Goal: Task Accomplishment & Management: Use online tool/utility

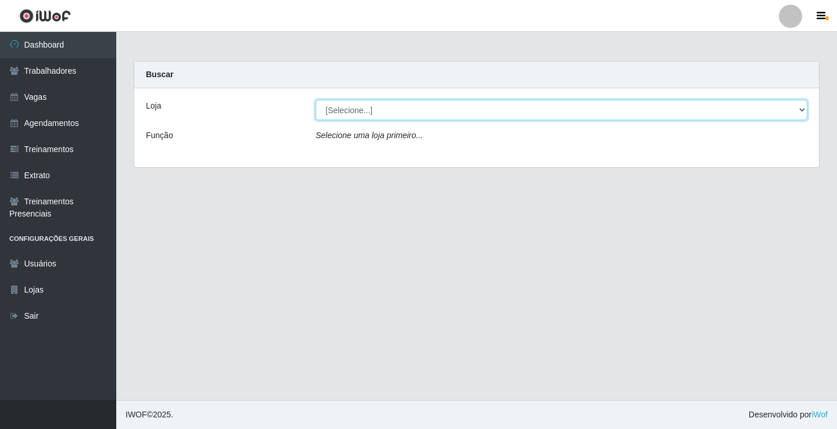
click at [408, 114] on select "[Selecione...] Supermercado VOLLET" at bounding box center [560, 110] width 491 height 20
select select "72"
click at [315, 100] on select "[Selecione...] Supermercado VOLLET" at bounding box center [560, 110] width 491 height 20
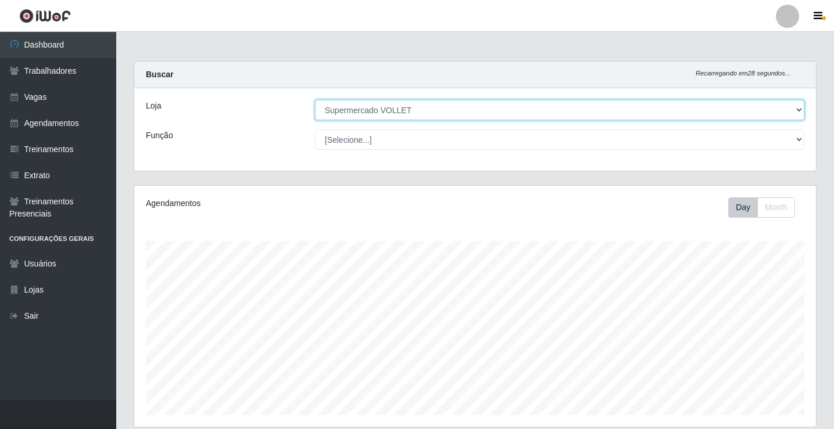
scroll to position [241, 681]
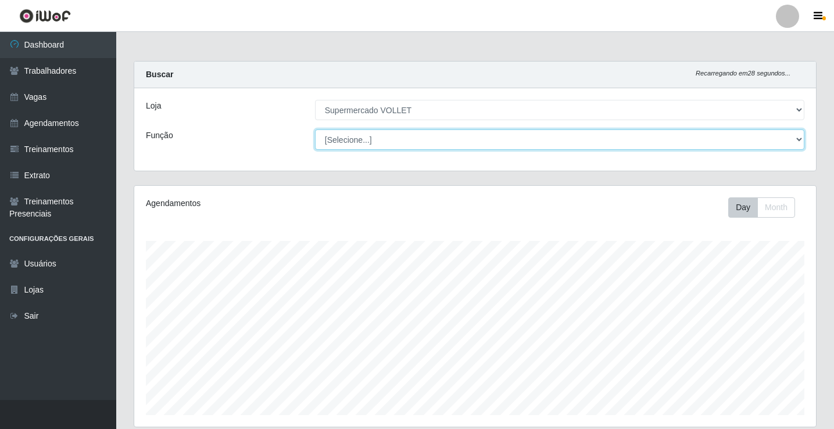
click at [369, 141] on select "[Selecione...] ASG ASG + ASG ++ Embalador Embalador + Embalador ++ Repositor Re…" at bounding box center [559, 140] width 489 height 20
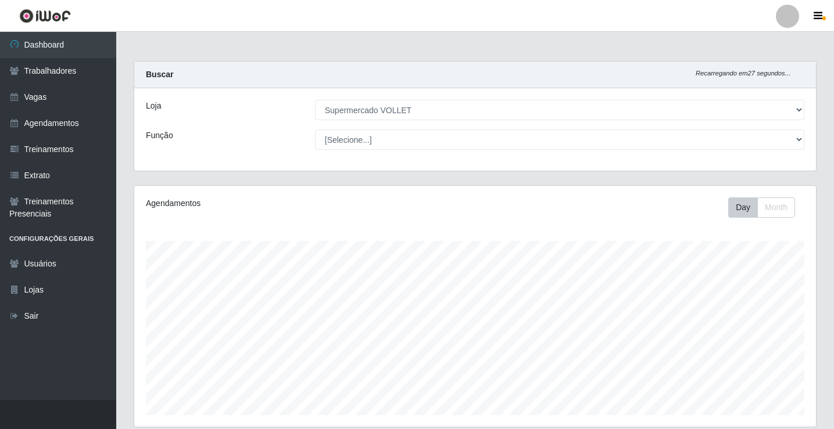
click at [257, 145] on div "Função" at bounding box center [221, 140] width 169 height 20
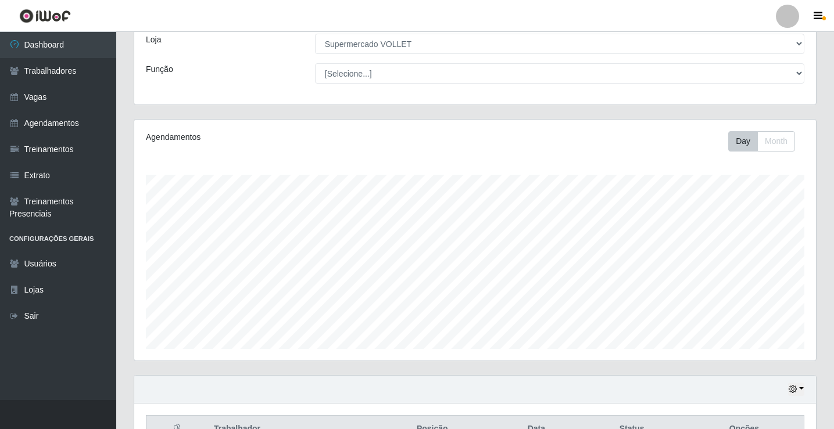
scroll to position [135, 0]
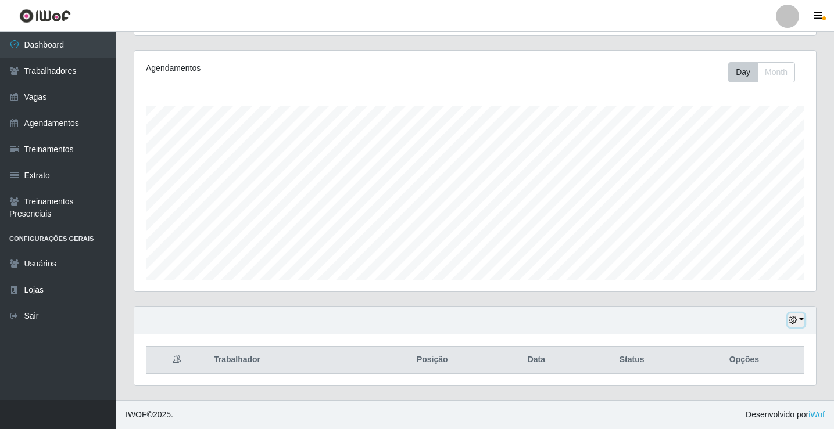
click at [802, 324] on button "button" at bounding box center [796, 320] width 16 height 13
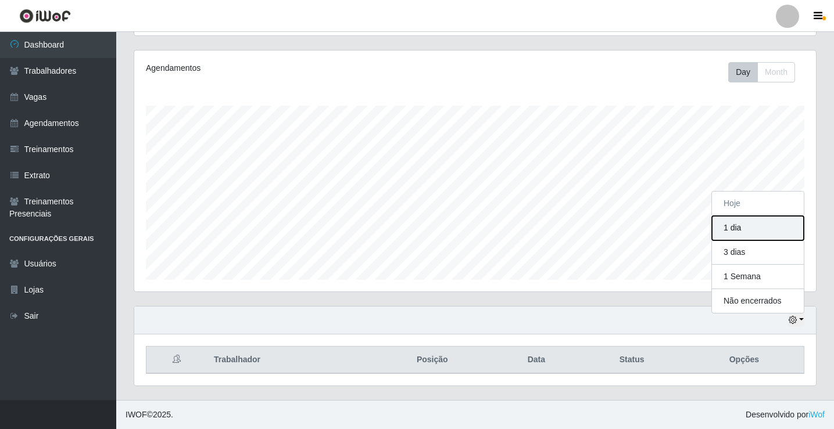
click at [738, 233] on button "1 dia" at bounding box center [758, 228] width 92 height 24
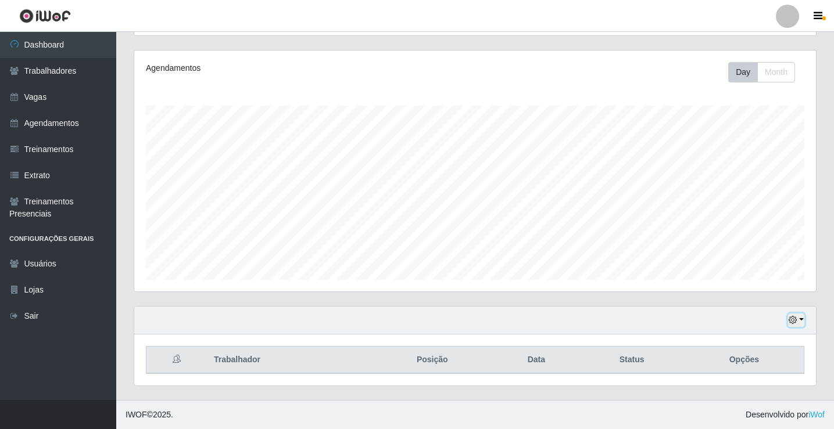
click at [794, 324] on icon "button" at bounding box center [792, 320] width 8 height 8
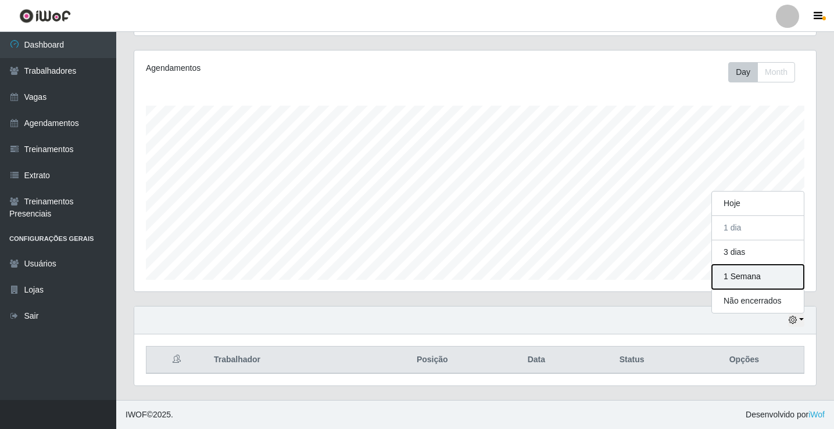
click at [745, 281] on button "1 Semana" at bounding box center [758, 277] width 92 height 24
